Goal: Navigation & Orientation: Find specific page/section

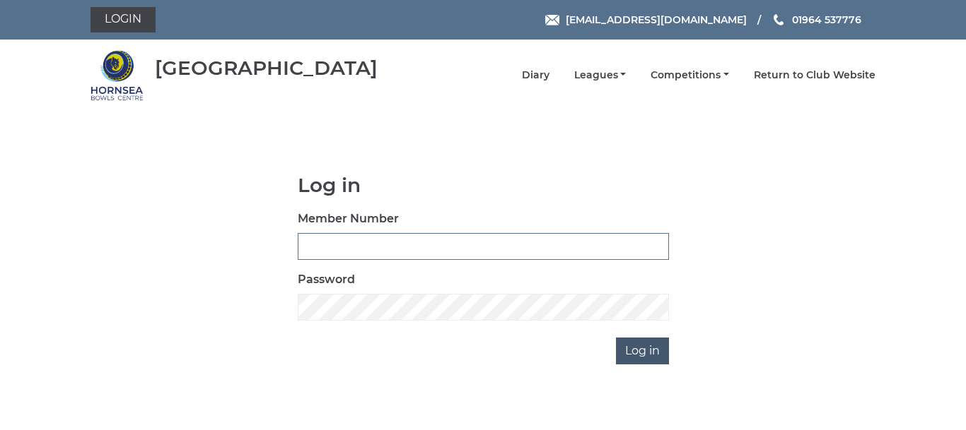
type input "0086"
click at [647, 351] on input "Log in" at bounding box center [642, 351] width 53 height 27
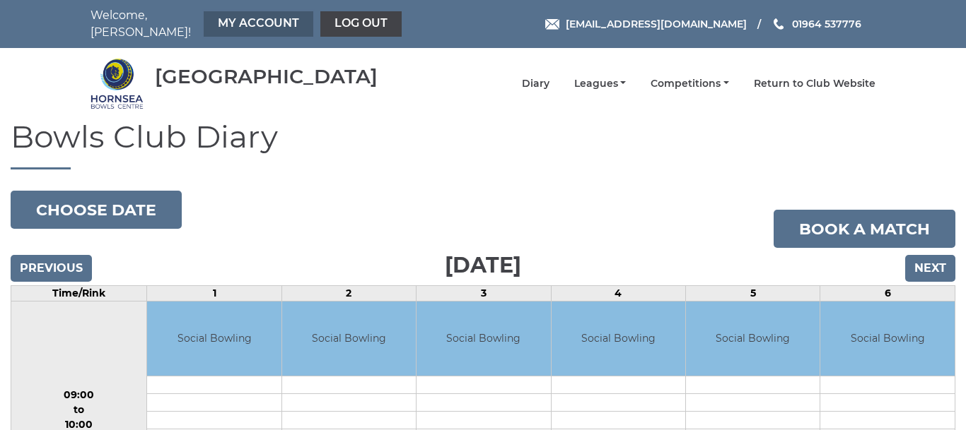
click at [235, 16] on link "My Account" at bounding box center [259, 23] width 110 height 25
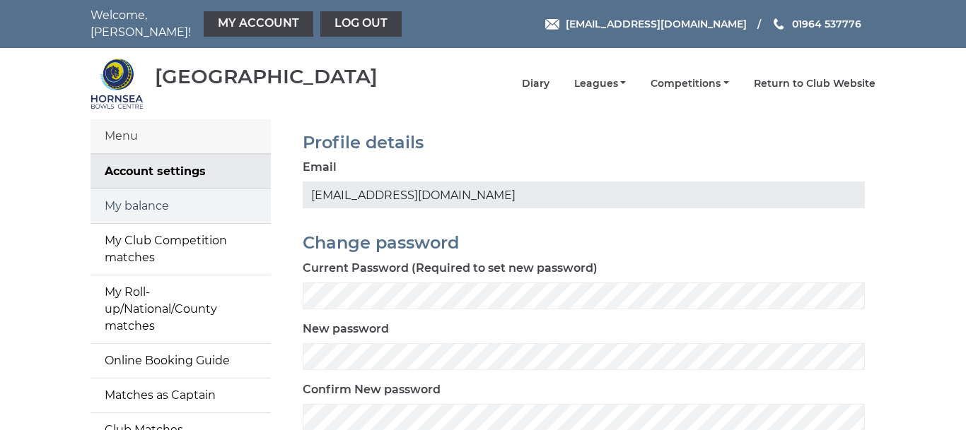
click at [144, 194] on link "My balance" at bounding box center [180, 206] width 180 height 34
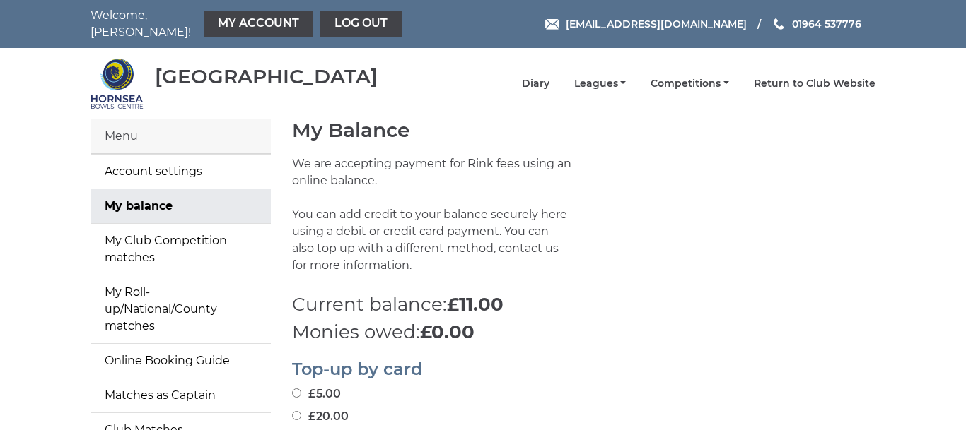
click at [127, 128] on div "Menu" at bounding box center [180, 136] width 180 height 35
click at [172, 160] on link "Account settings" at bounding box center [180, 172] width 180 height 34
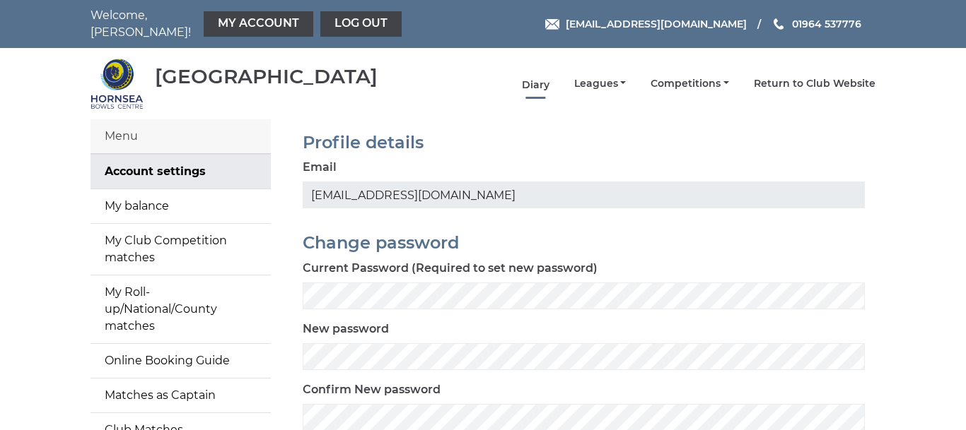
click at [542, 78] on link "Diary" at bounding box center [536, 84] width 28 height 13
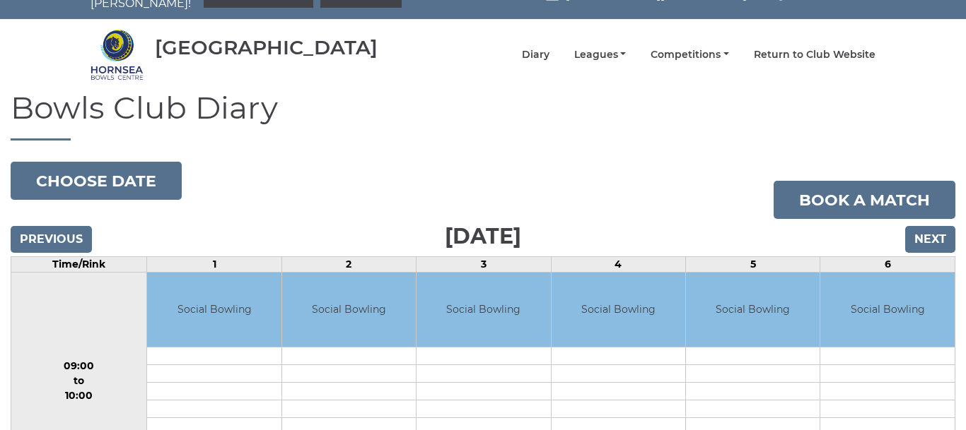
scroll to position [21, 0]
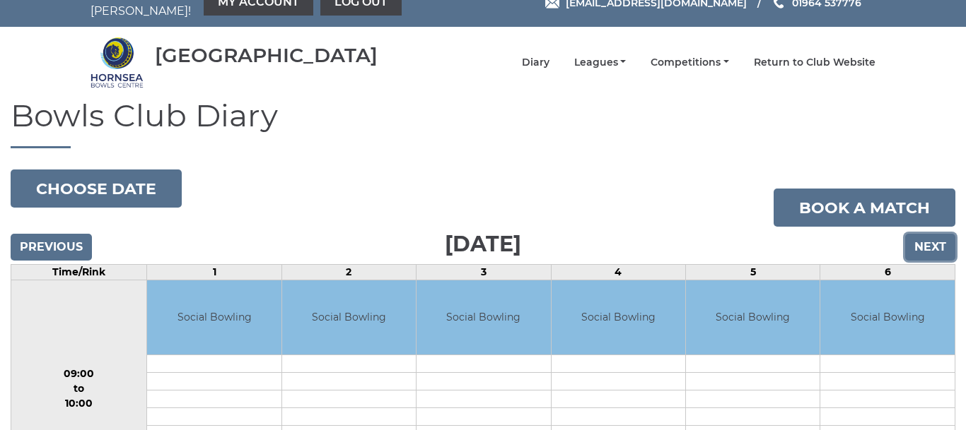
click at [928, 237] on input "Next" at bounding box center [930, 247] width 50 height 27
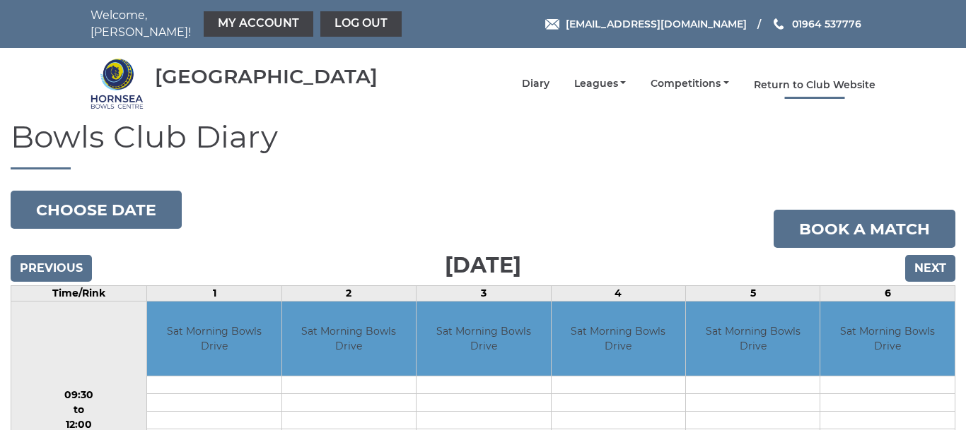
click at [803, 78] on link "Return to Club Website" at bounding box center [814, 84] width 122 height 13
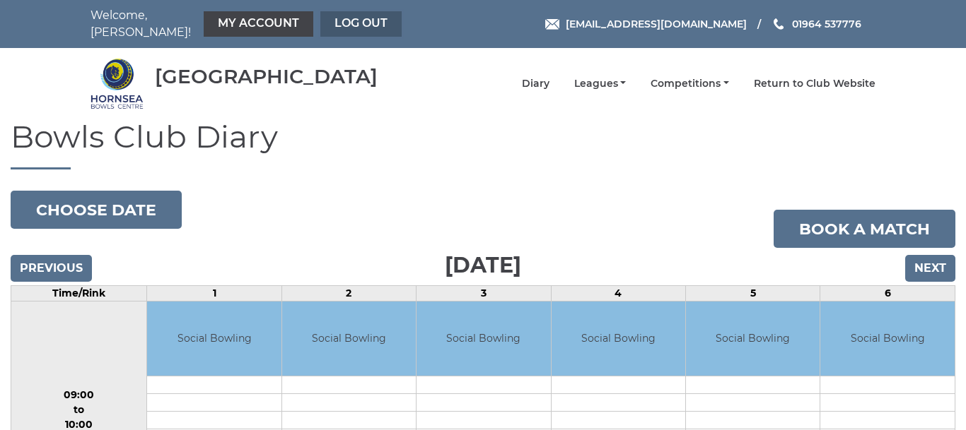
click at [336, 13] on link "Log out" at bounding box center [360, 23] width 81 height 25
